Goal: Task Accomplishment & Management: Use online tool/utility

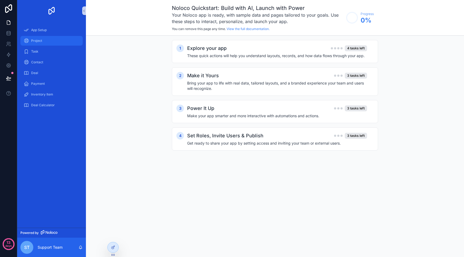
click at [38, 43] on div "Project" at bounding box center [52, 41] width 56 height 9
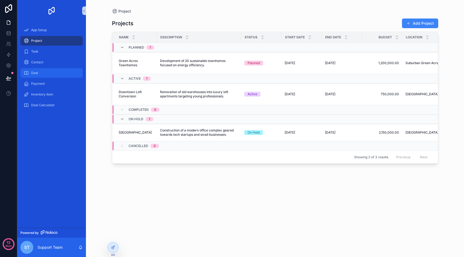
click at [45, 77] on div "Deal" at bounding box center [52, 73] width 56 height 9
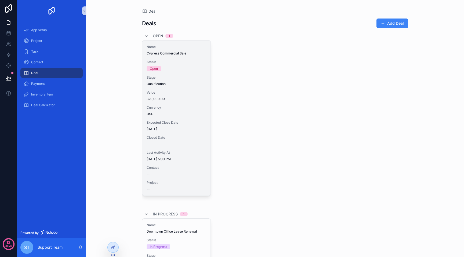
click at [203, 85] on span "Qualification" at bounding box center [177, 84] width 60 height 4
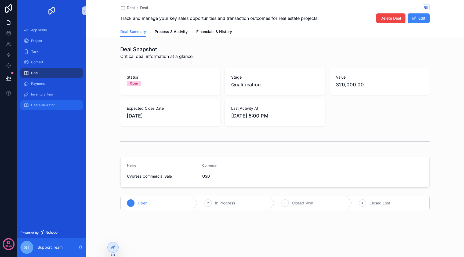
click at [49, 103] on div "Deal Calculator" at bounding box center [52, 105] width 56 height 9
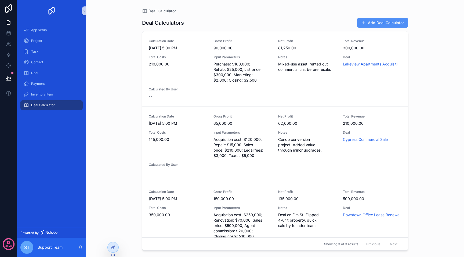
click at [374, 26] on button "Add Deal Calculator" at bounding box center [382, 23] width 51 height 10
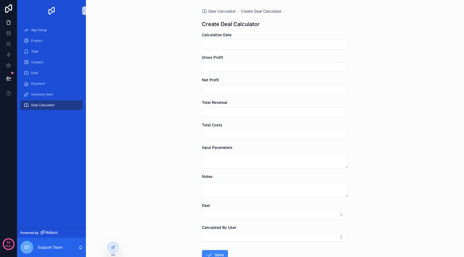
scroll to position [37, 0]
